Goal: Task Accomplishment & Management: Use online tool/utility

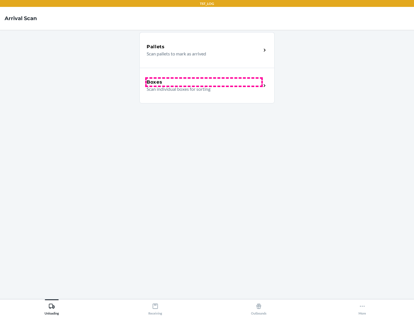
click at [204, 82] on div "Boxes" at bounding box center [204, 82] width 115 height 7
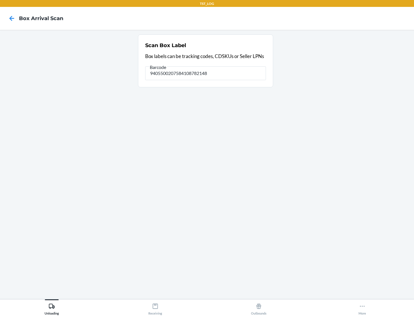
type input "9405500207584108782148"
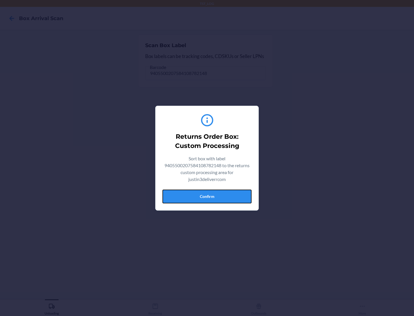
click at [207, 196] on button "Confirm" at bounding box center [206, 197] width 89 height 14
